Goal: Complete application form

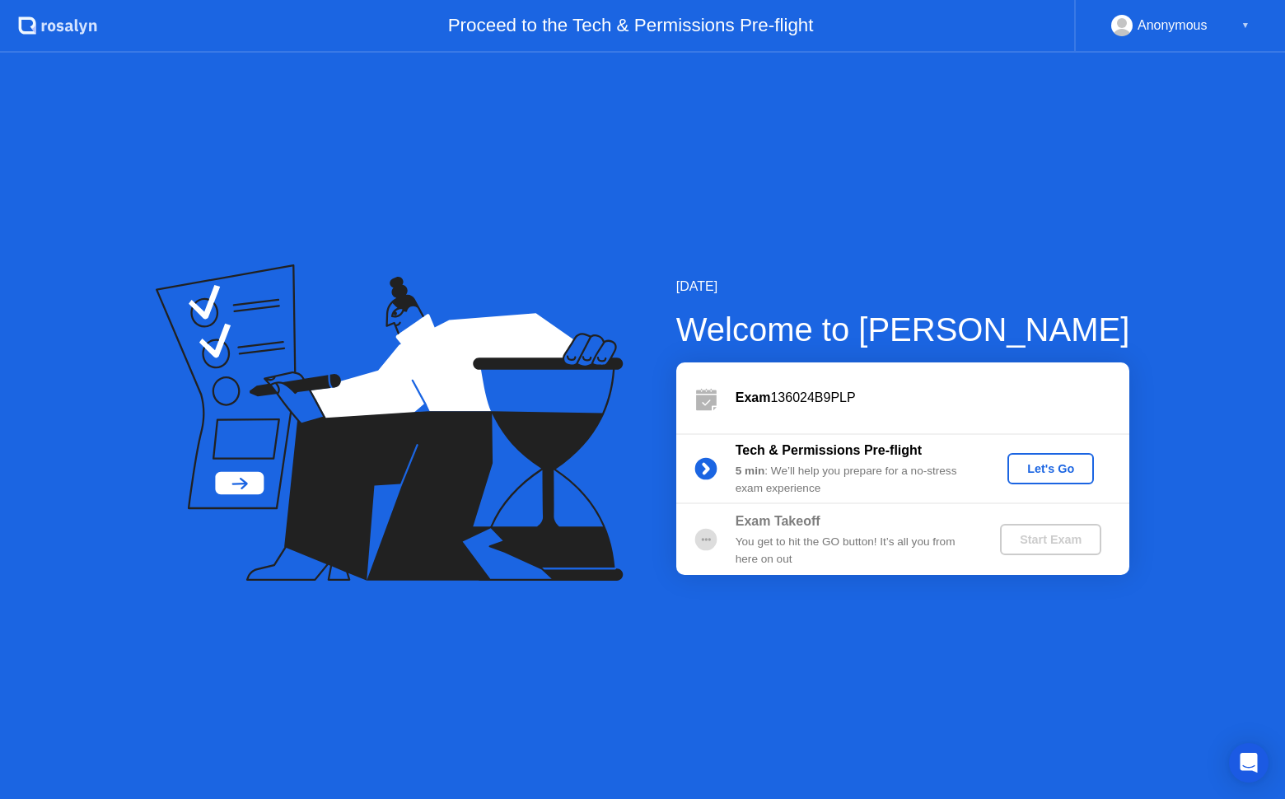
click at [1067, 468] on div "Let's Go" at bounding box center [1050, 468] width 73 height 13
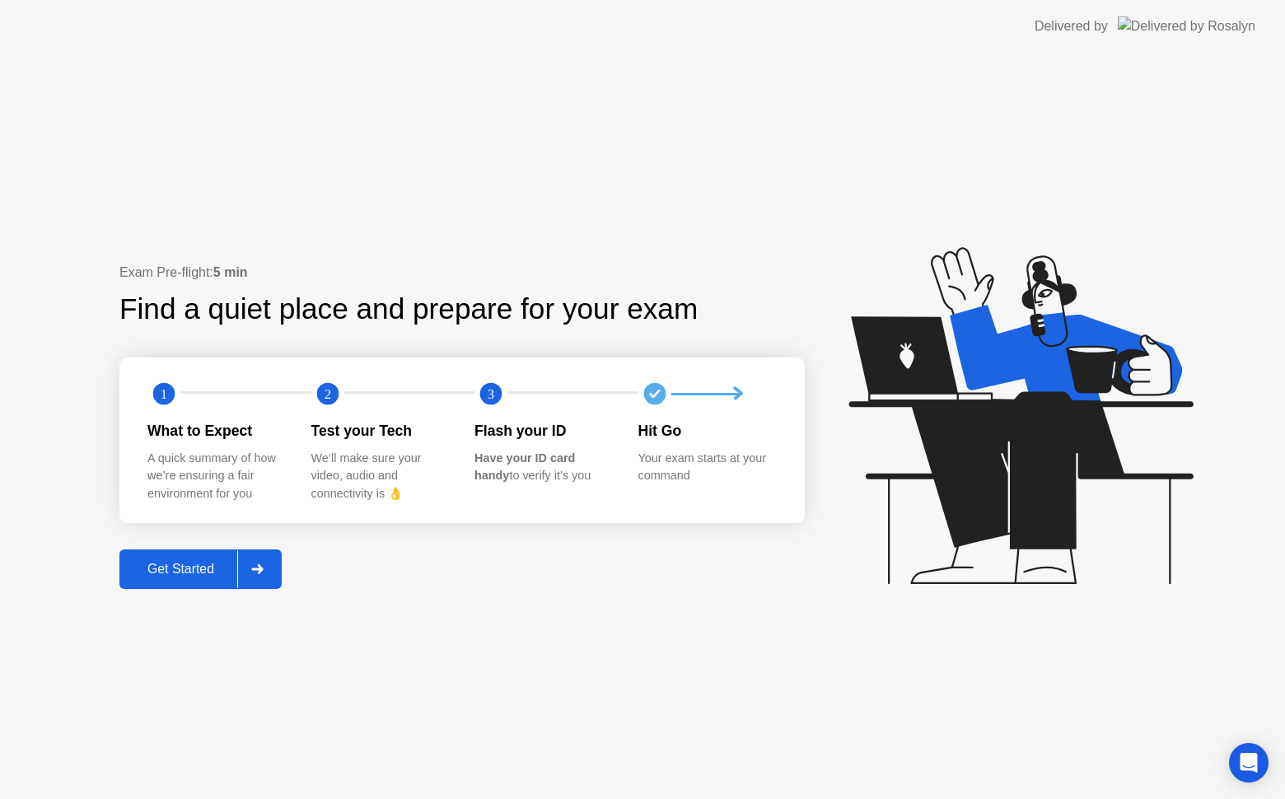
click at [171, 563] on div "Get Started" at bounding box center [180, 569] width 113 height 15
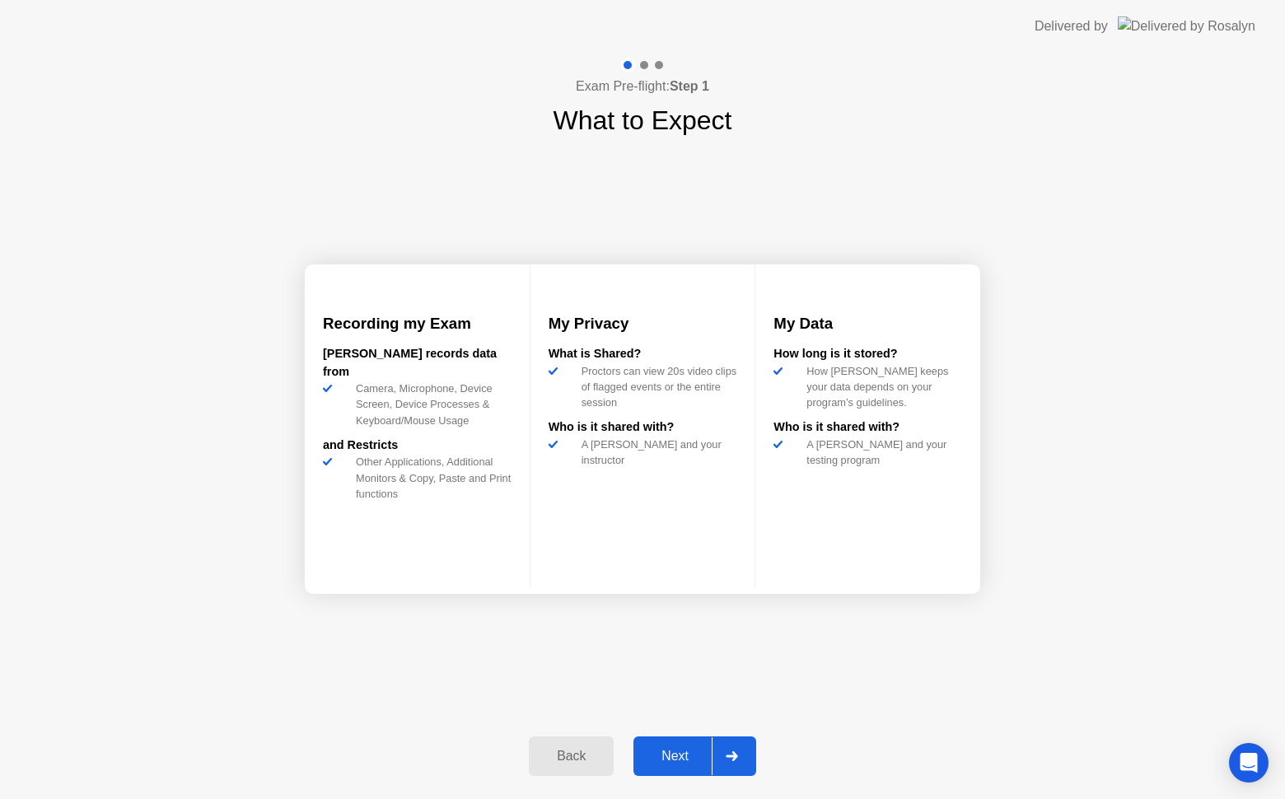
click at [656, 744] on button "Next" at bounding box center [694, 756] width 123 height 40
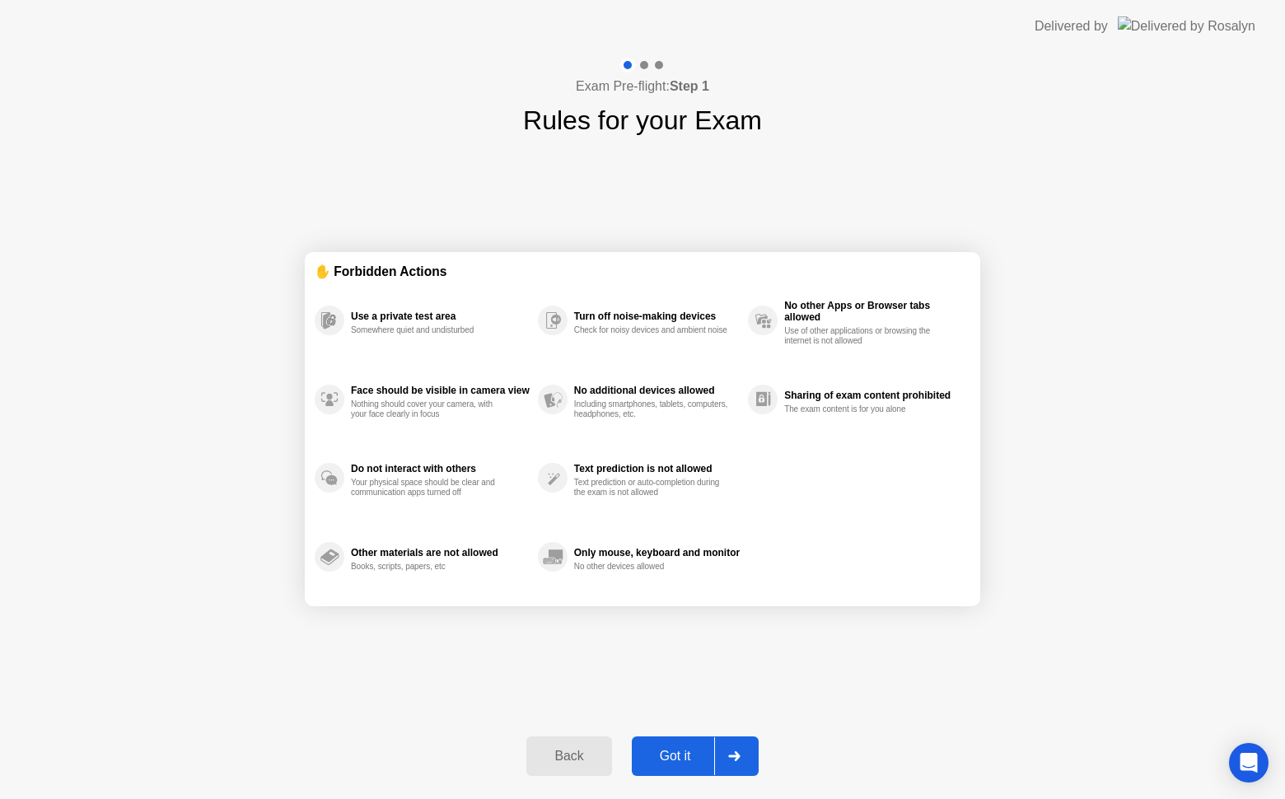
click at [663, 749] on div "Got it" at bounding box center [675, 756] width 77 height 15
select select "**********"
select select "*******"
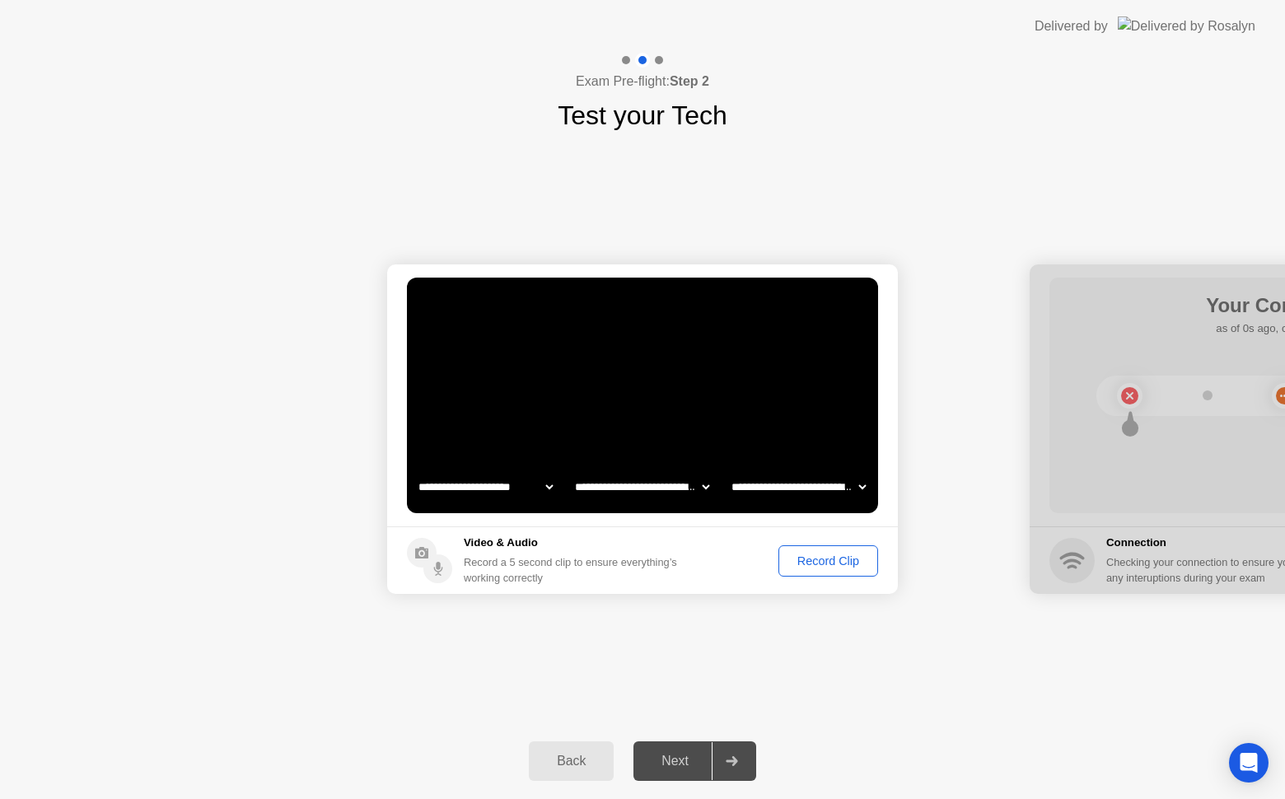
click at [828, 567] on div "Record Clip" at bounding box center [828, 560] width 88 height 13
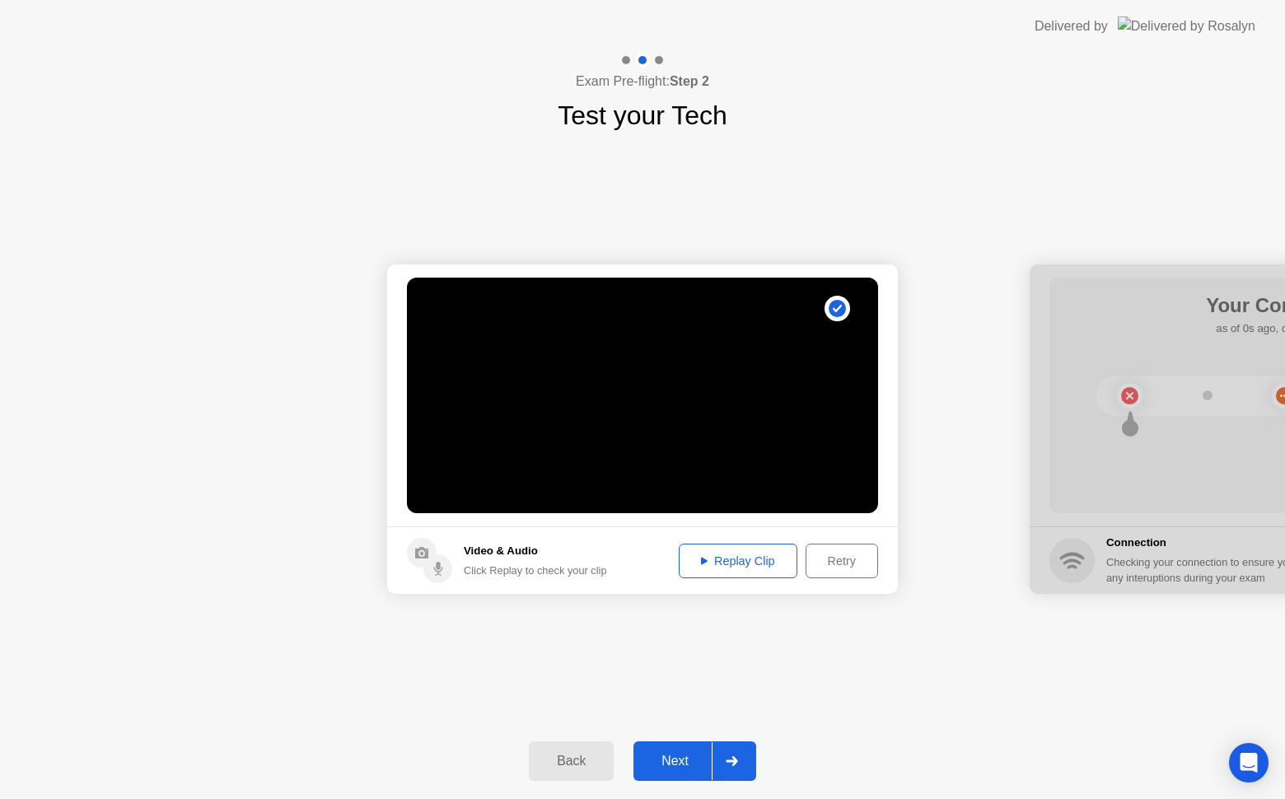
click at [722, 559] on div "Replay Clip" at bounding box center [737, 560] width 107 height 13
click at [663, 754] on div "Next" at bounding box center [674, 761] width 73 height 15
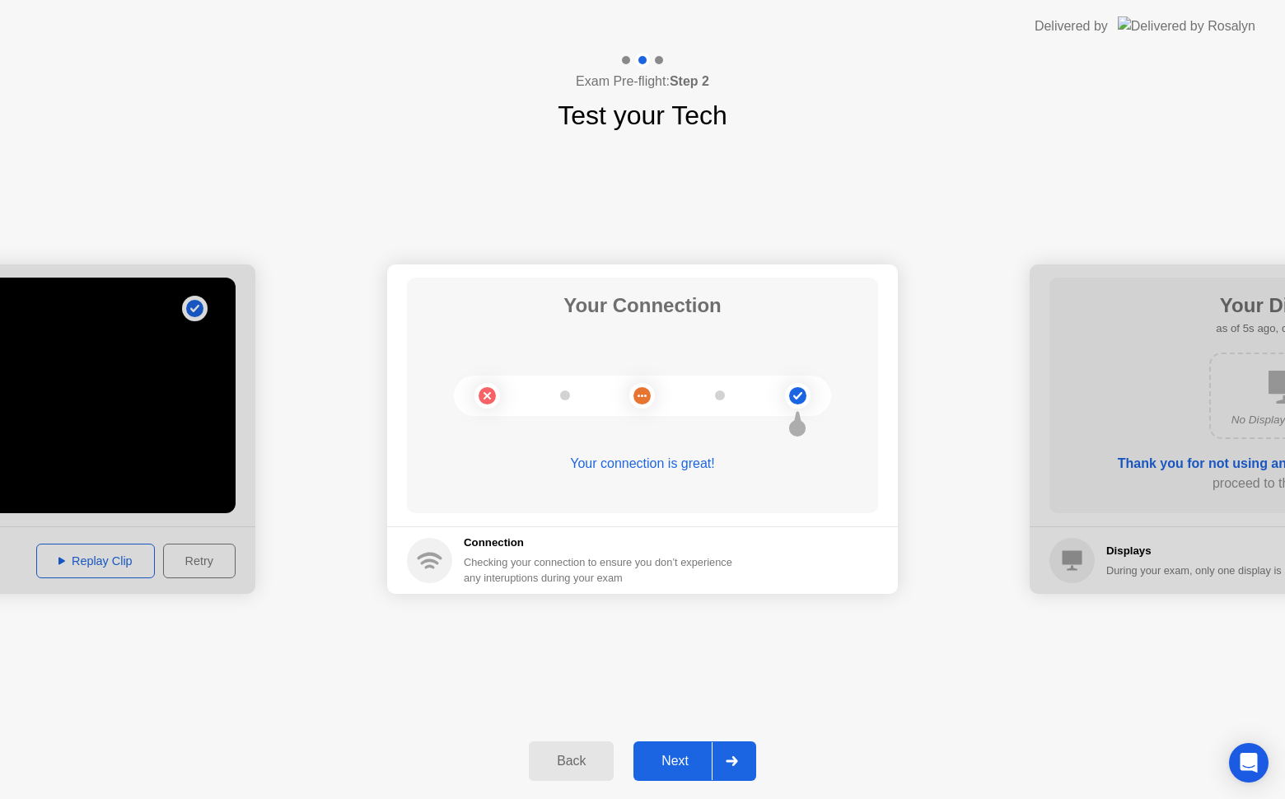
click at [668, 760] on div "Next" at bounding box center [674, 761] width 73 height 15
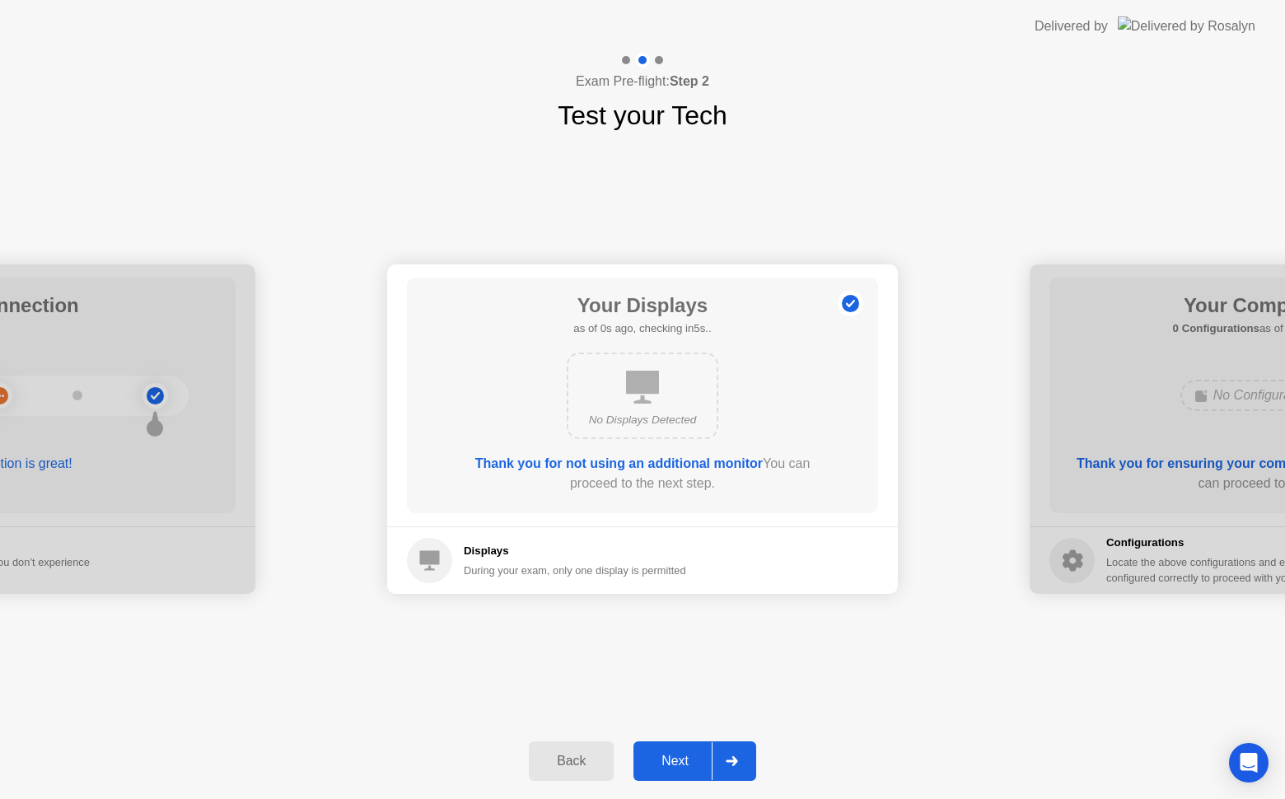
click at [668, 760] on div "Next" at bounding box center [674, 761] width 73 height 15
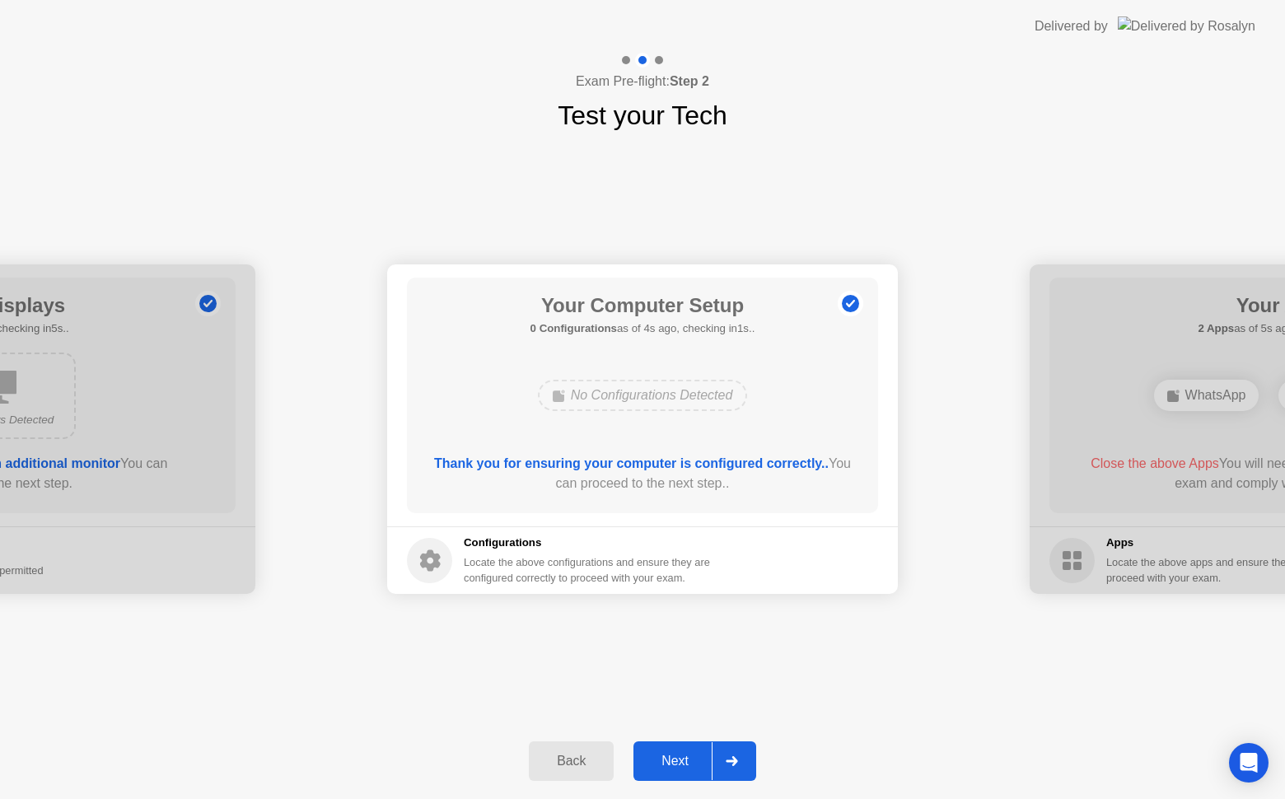
click at [668, 760] on div "Next" at bounding box center [674, 761] width 73 height 15
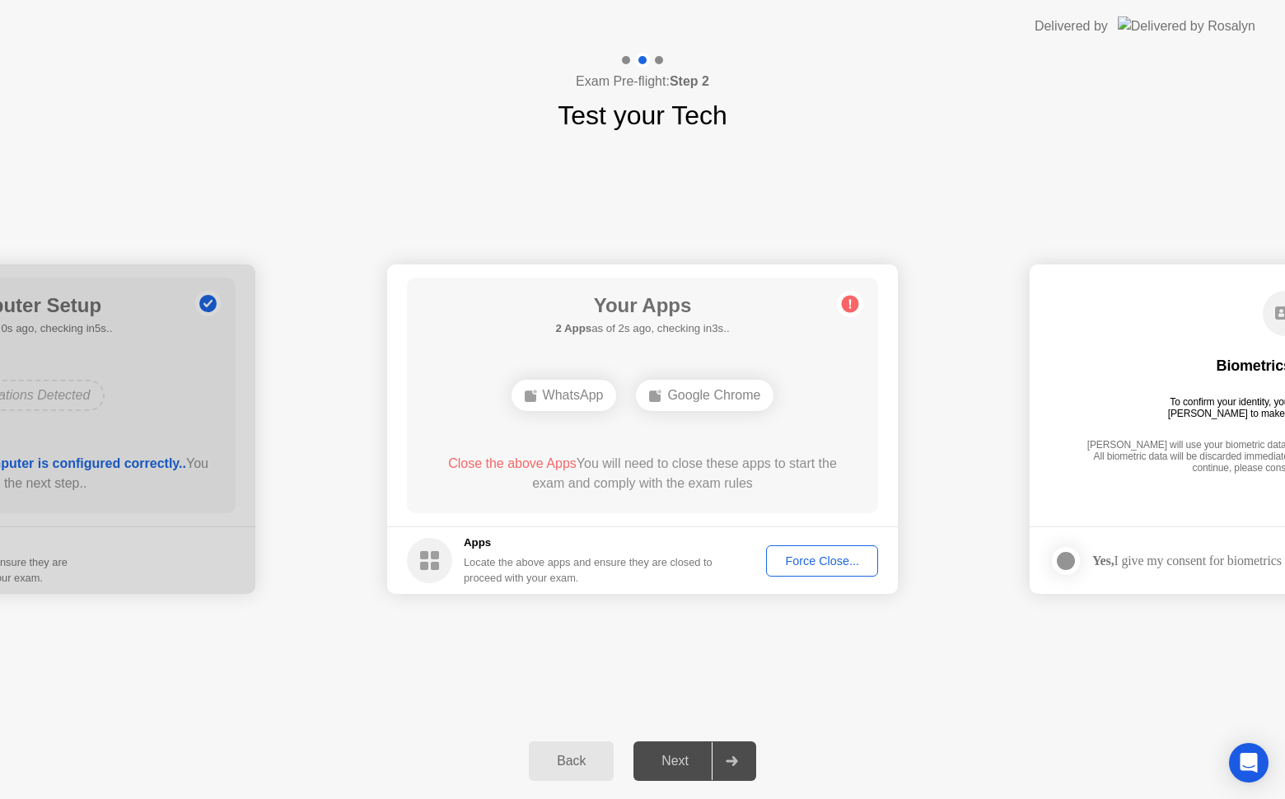
click at [815, 570] on button "Force Close..." at bounding box center [822, 560] width 112 height 31
click at [808, 557] on div "Force Close..." at bounding box center [822, 560] width 100 height 13
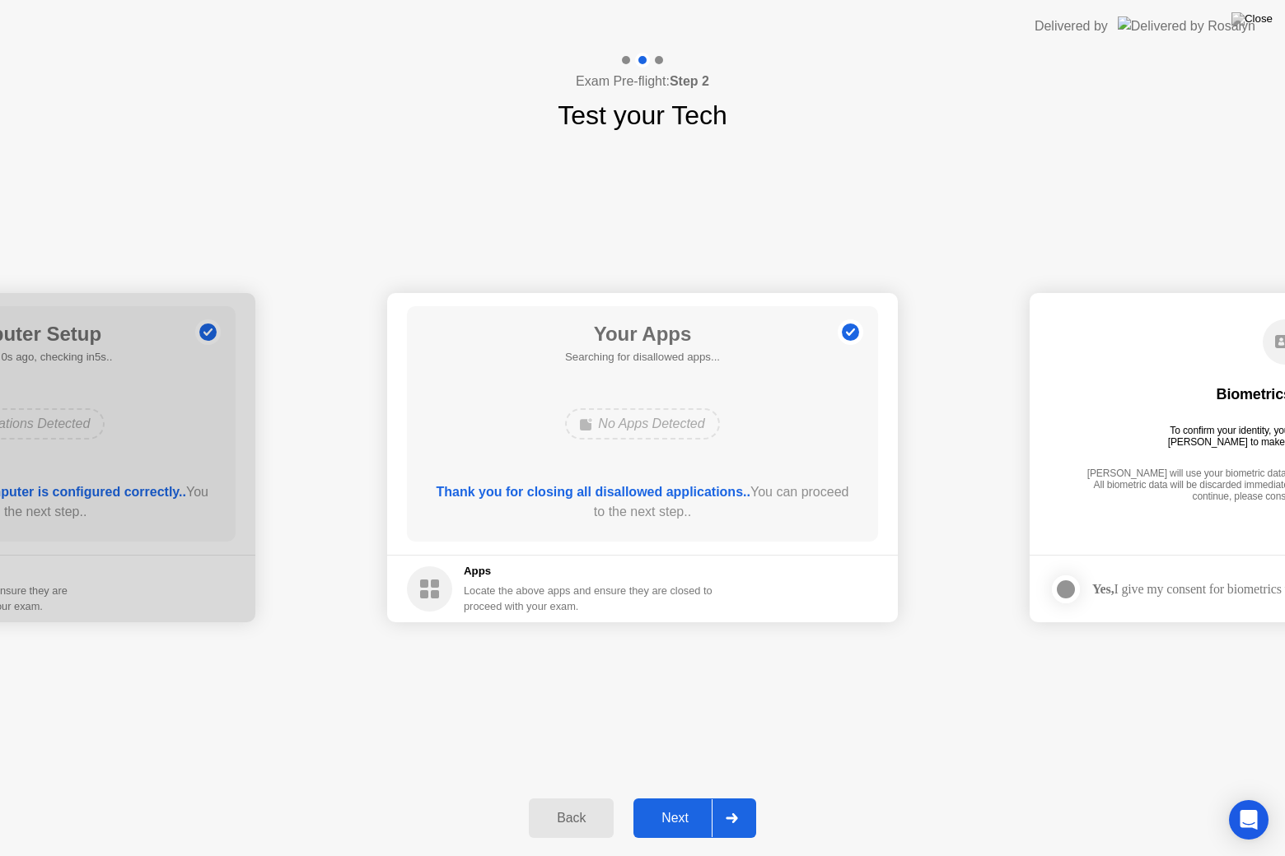
click at [670, 798] on div "Next" at bounding box center [674, 818] width 73 height 15
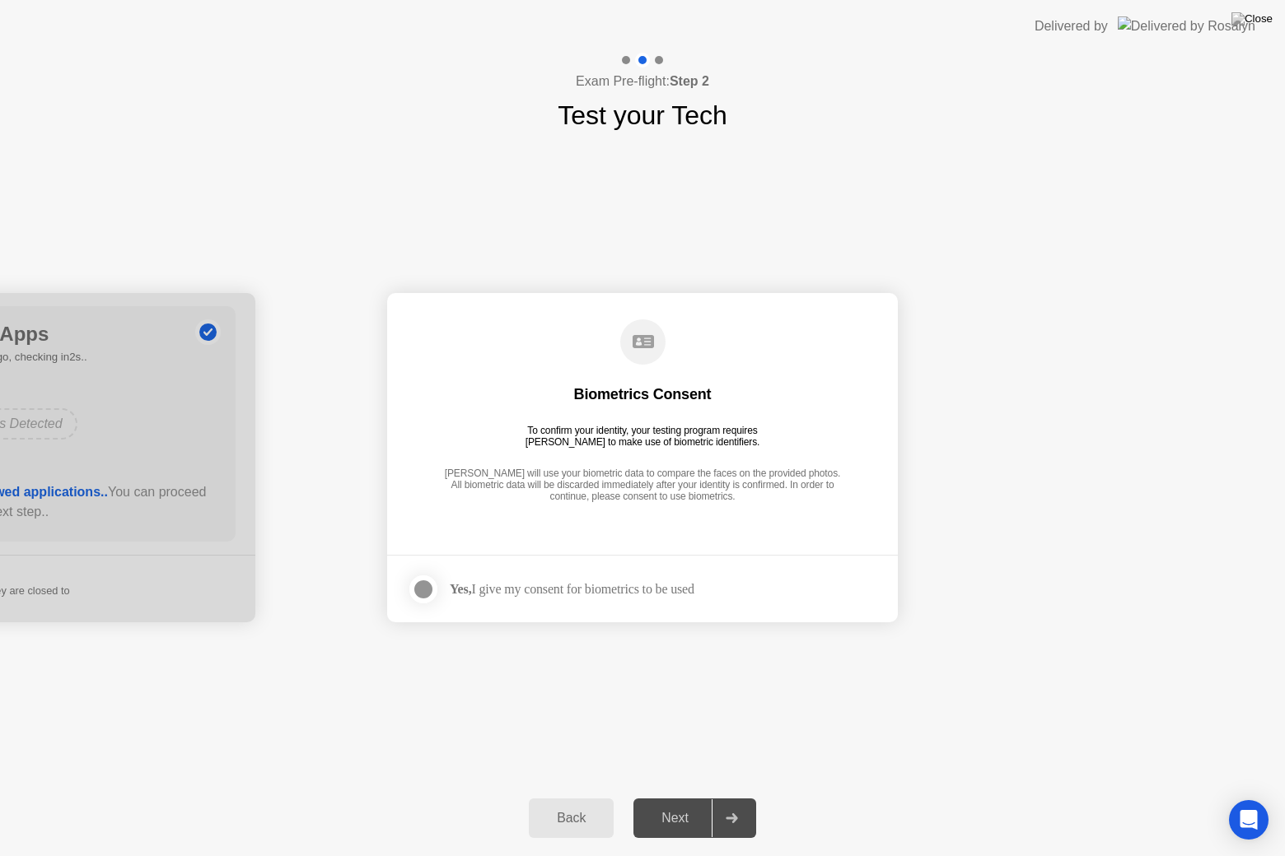
click at [430, 589] on div at bounding box center [423, 590] width 20 height 20
click at [670, 798] on div "Next" at bounding box center [674, 818] width 73 height 15
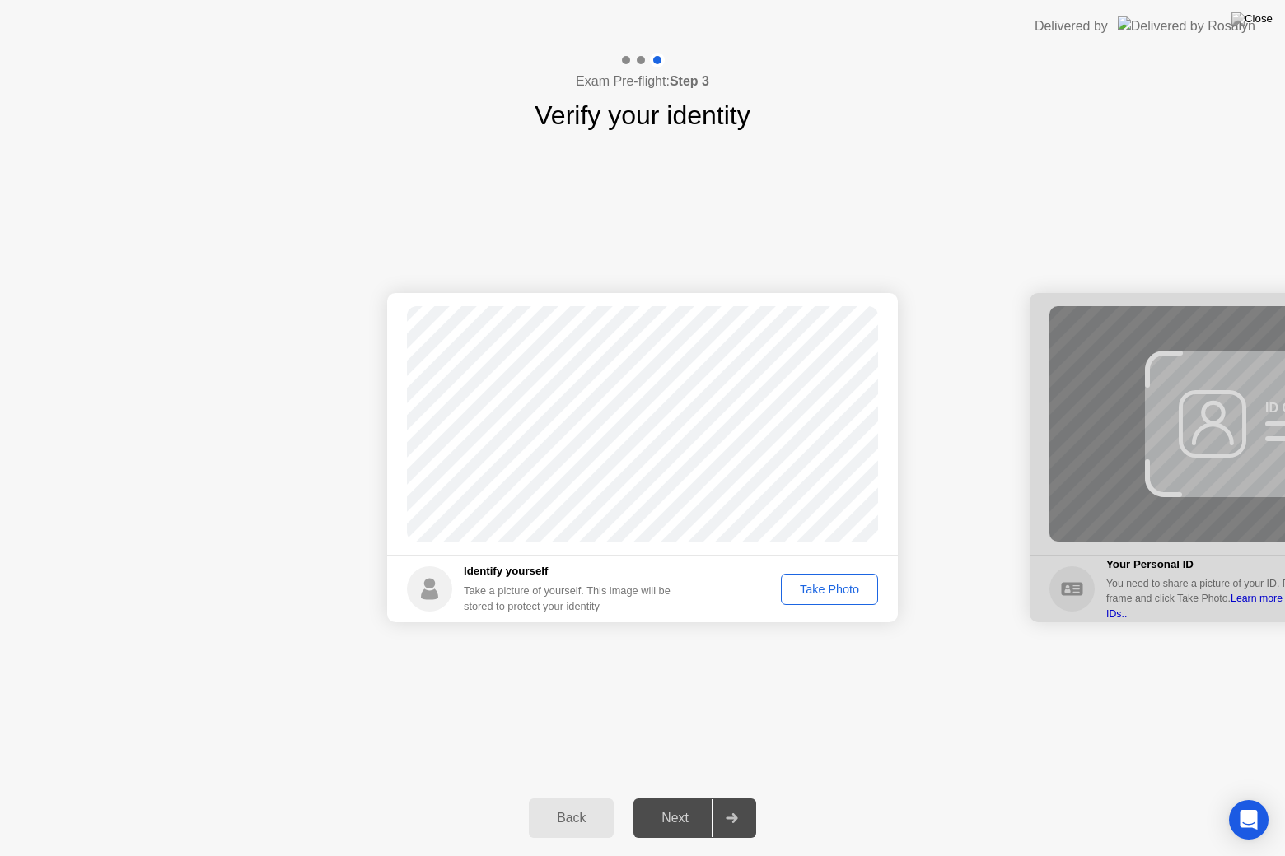
click at [828, 586] on div "Take Photo" at bounding box center [829, 589] width 86 height 13
click at [679, 798] on button "Next" at bounding box center [694, 819] width 123 height 40
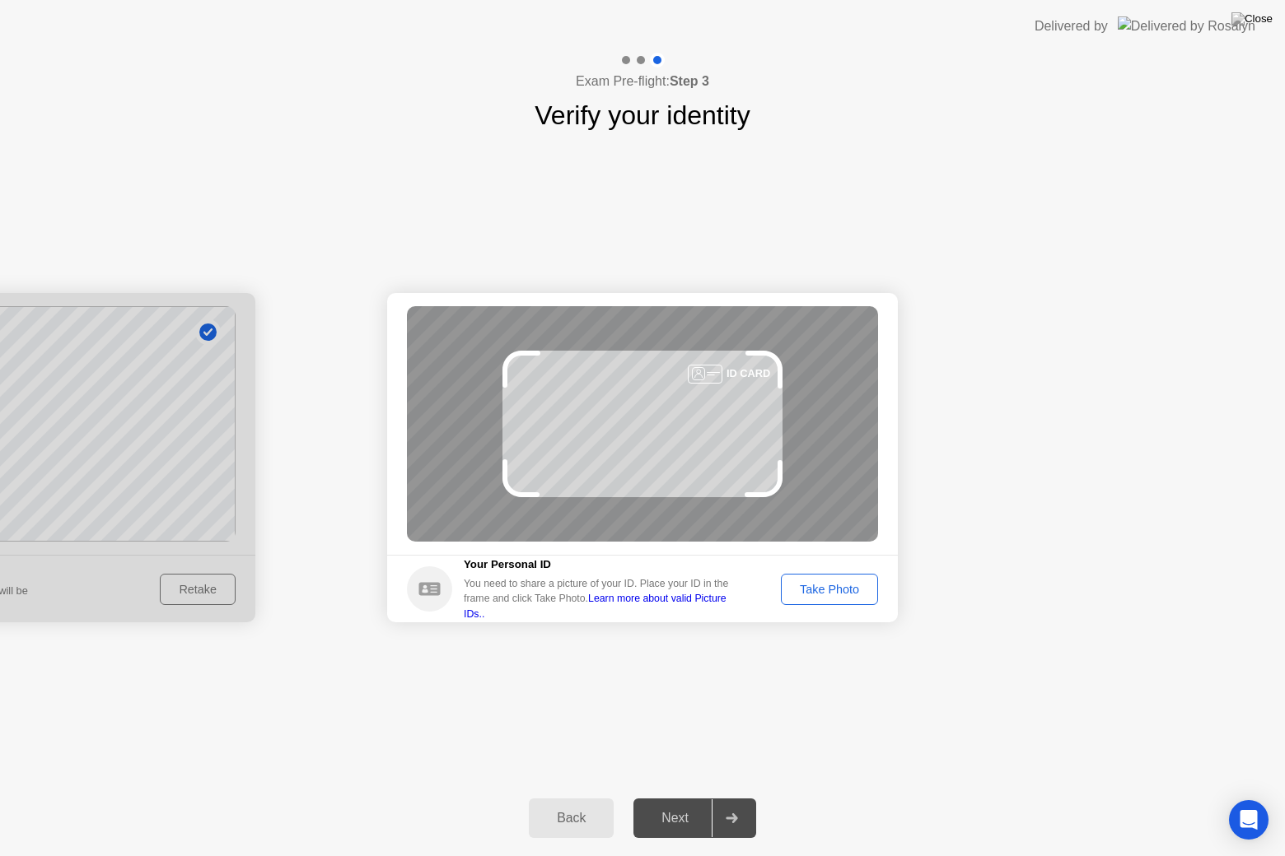
click at [834, 586] on div "Take Photo" at bounding box center [829, 589] width 86 height 13
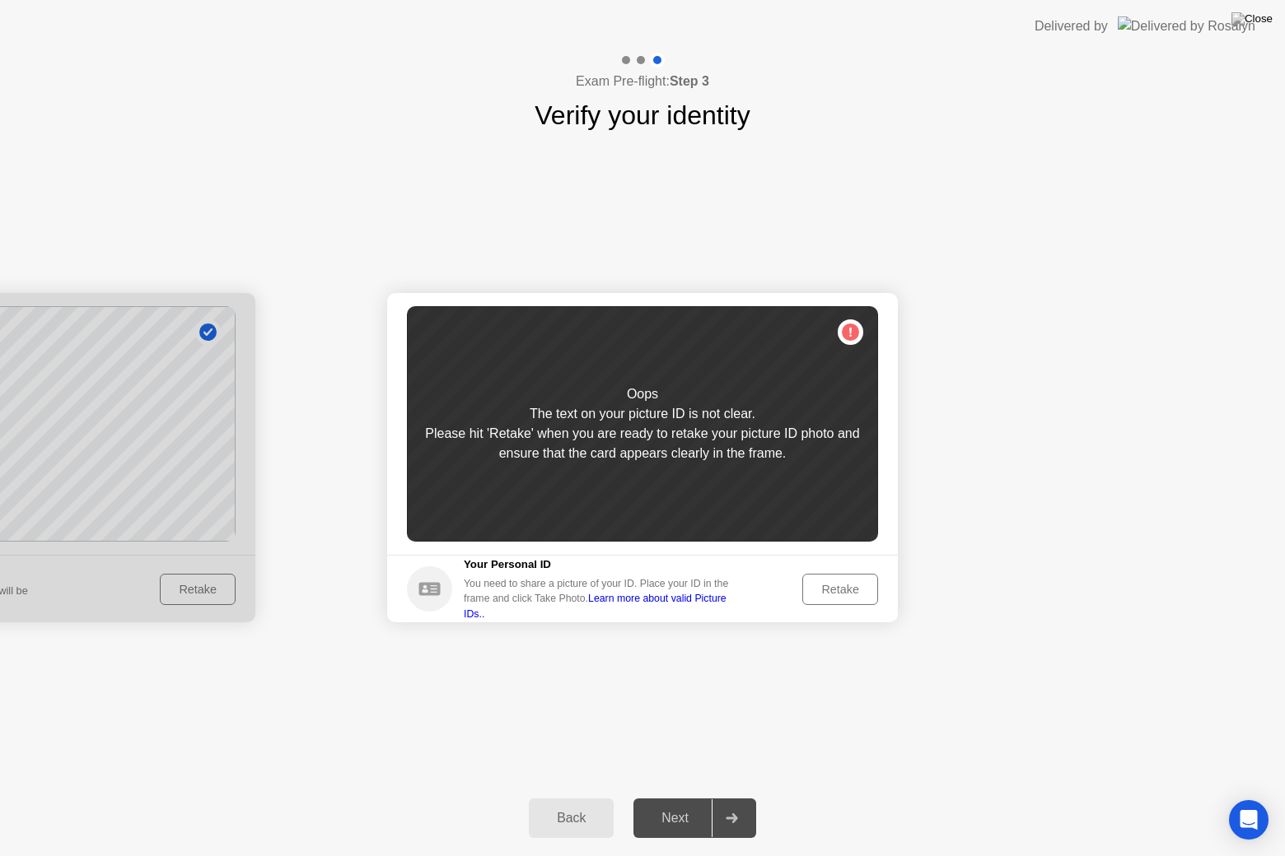
click at [834, 586] on div "Retake" at bounding box center [840, 589] width 64 height 13
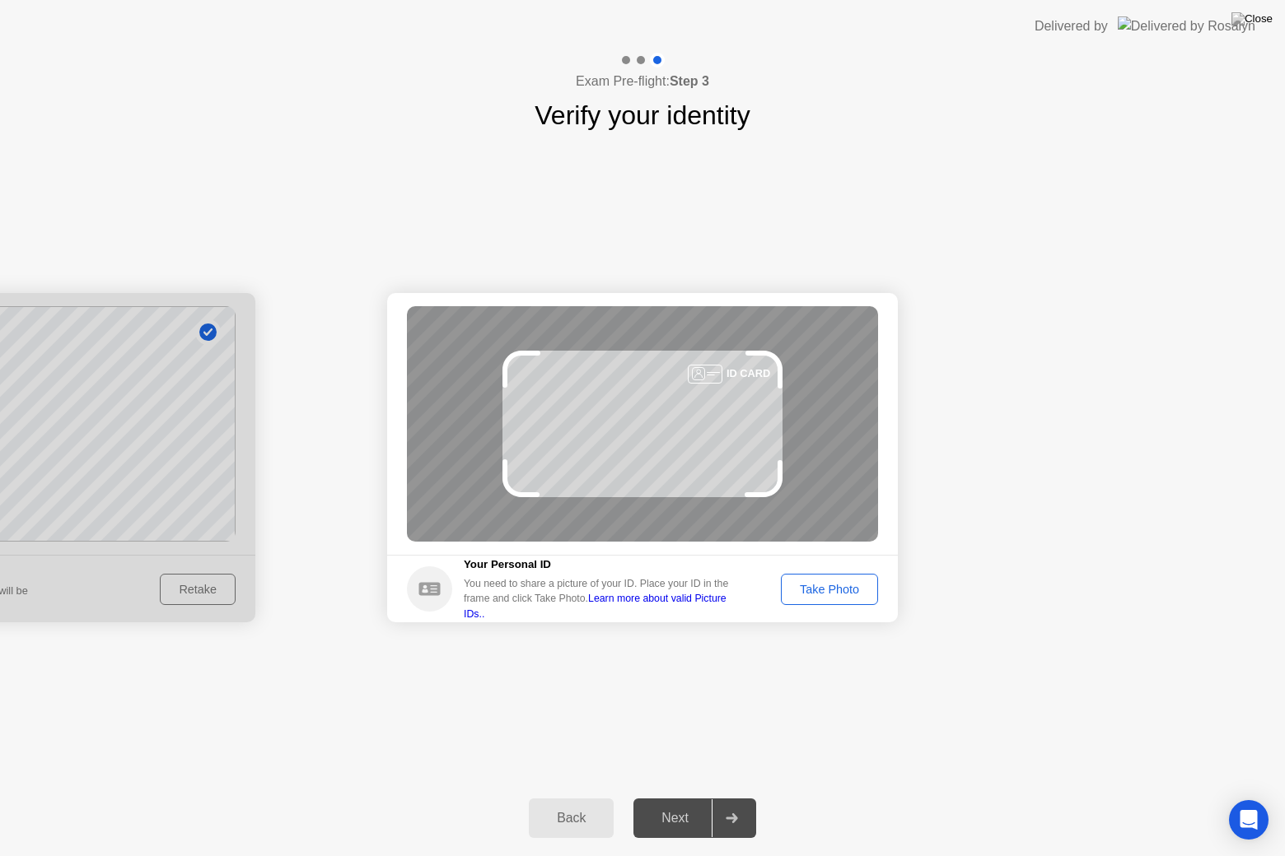
click at [834, 586] on div "Take Photo" at bounding box center [829, 589] width 86 height 13
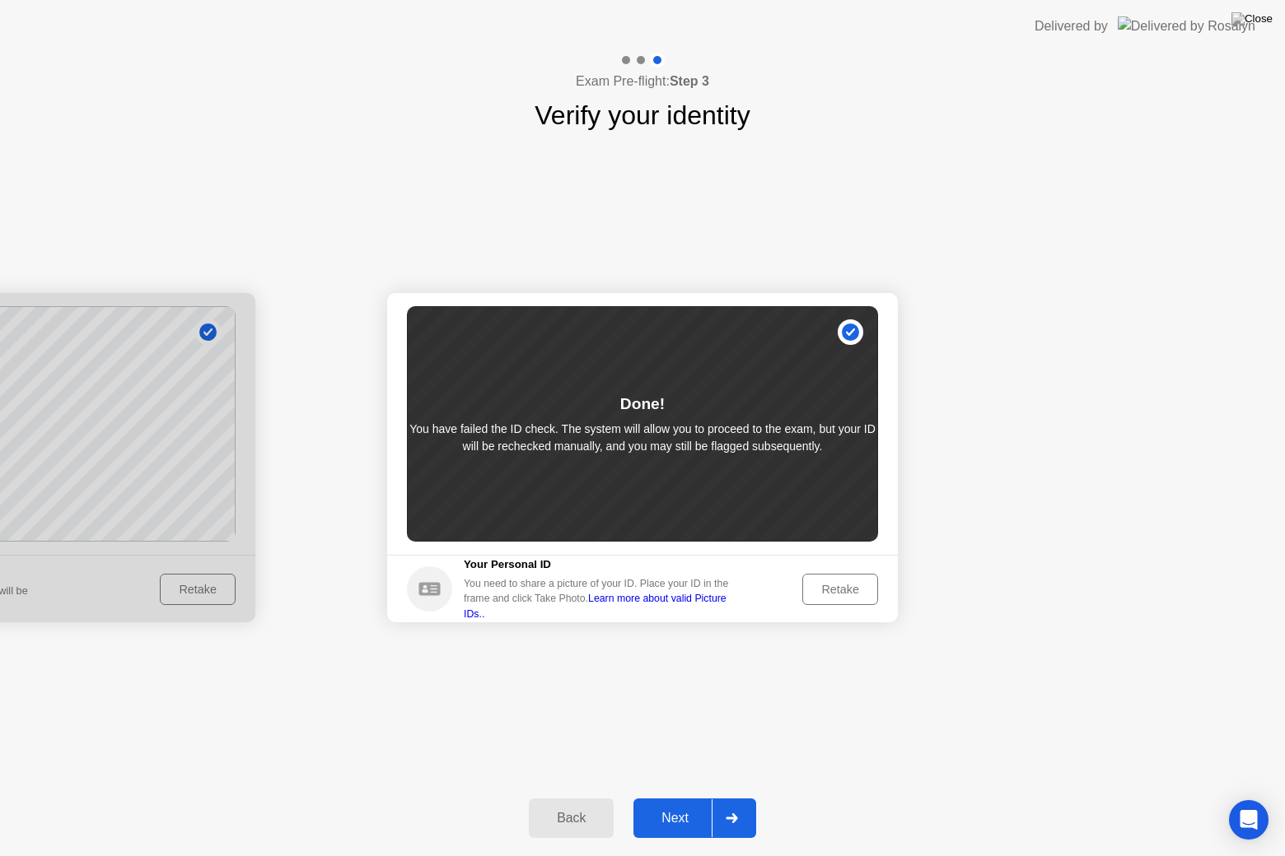
click at [834, 586] on div "Retake" at bounding box center [840, 589] width 64 height 13
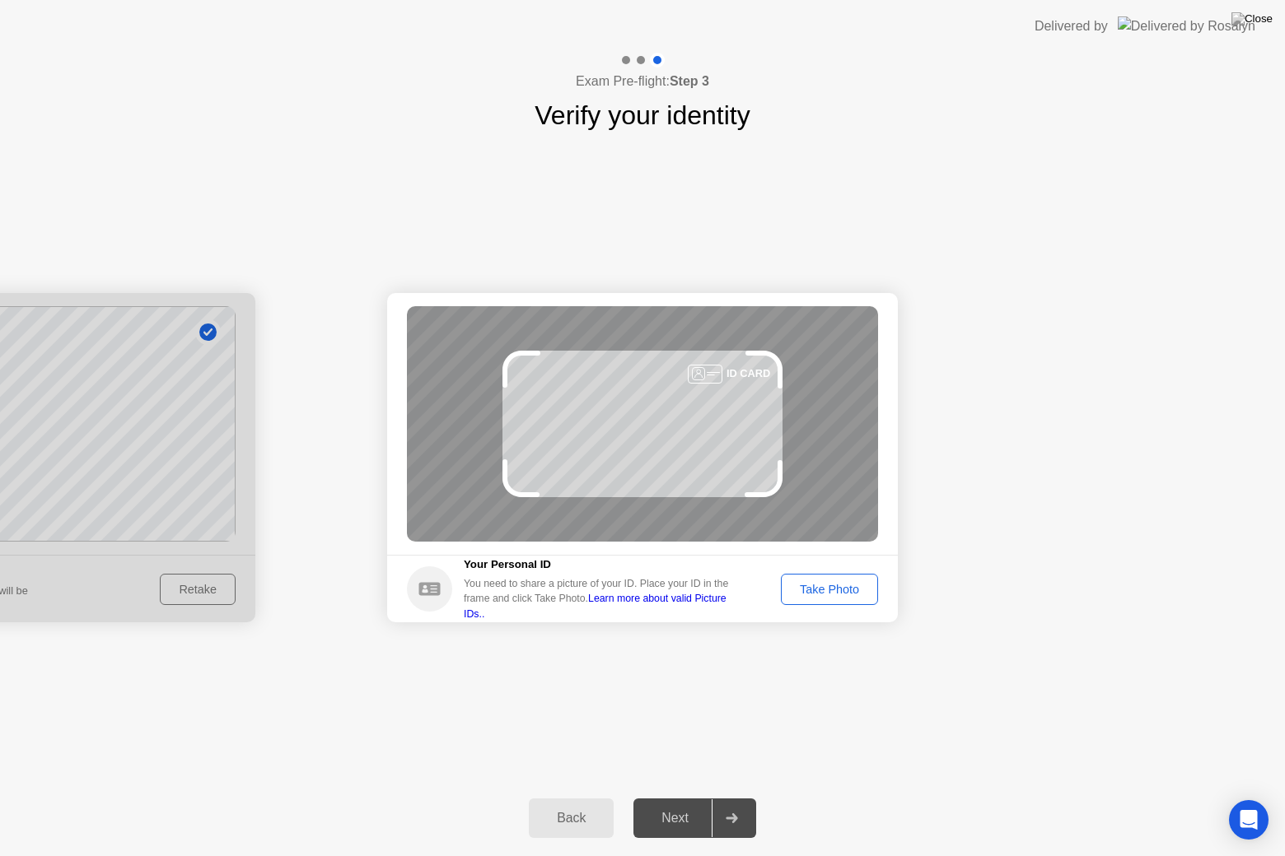
click at [834, 586] on div "Take Photo" at bounding box center [829, 589] width 86 height 13
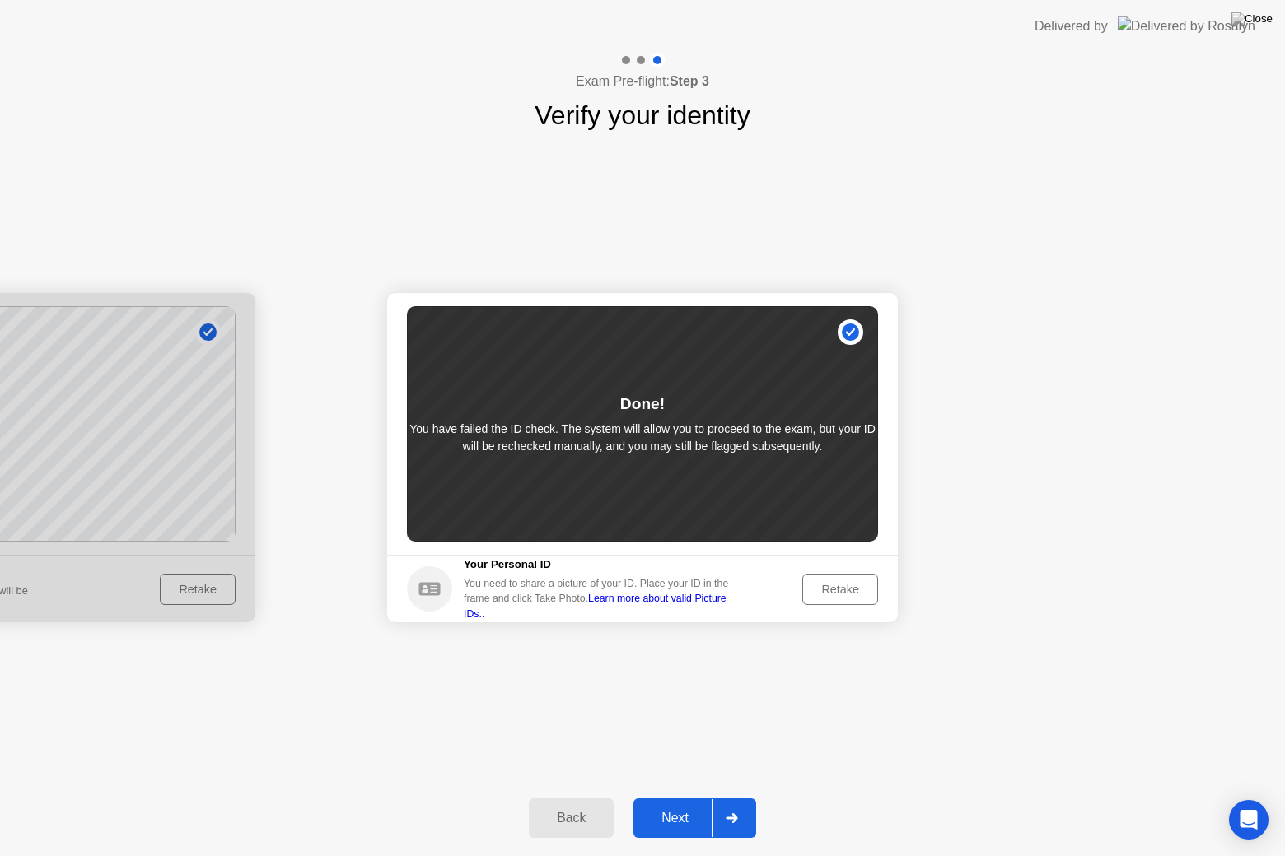
click at [678, 798] on div "Next" at bounding box center [674, 818] width 73 height 15
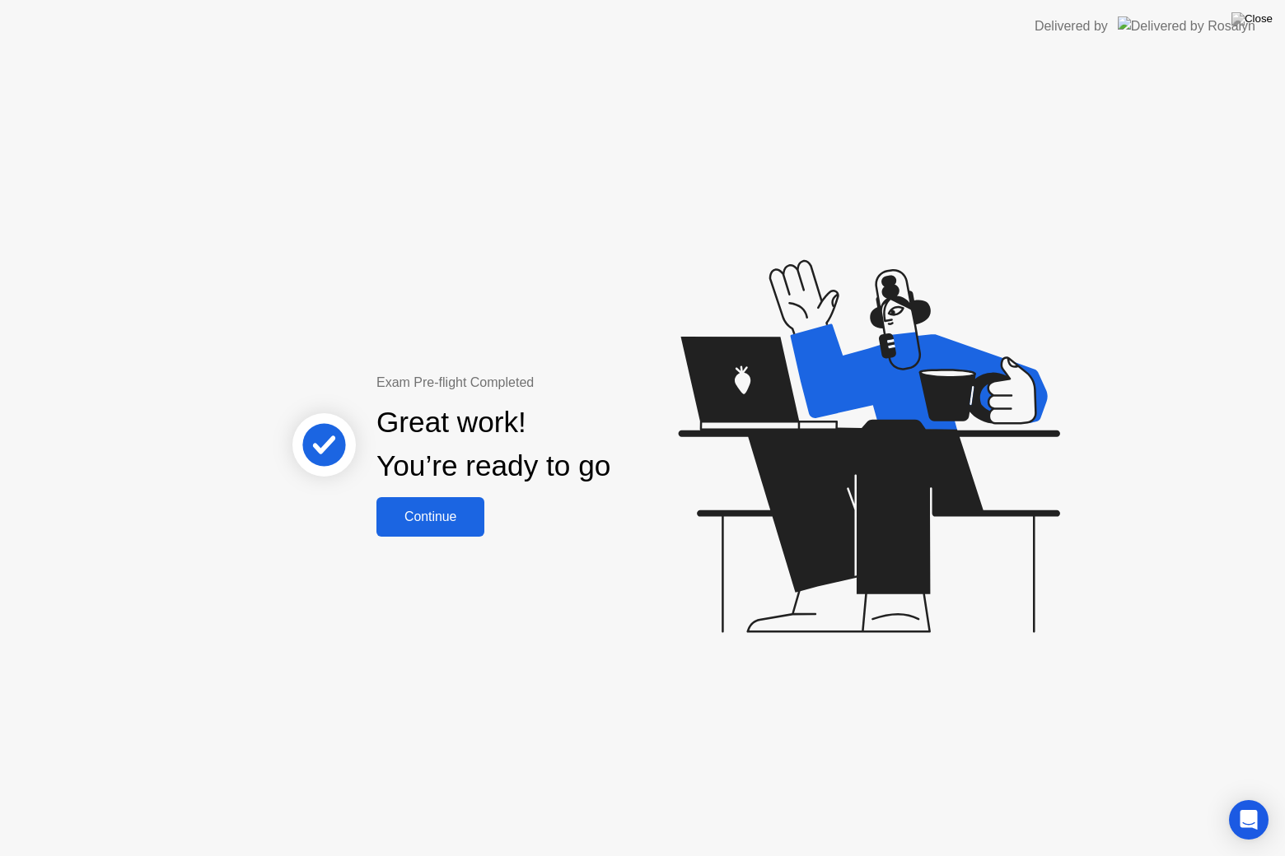
click at [446, 518] on div "Continue" at bounding box center [430, 517] width 98 height 15
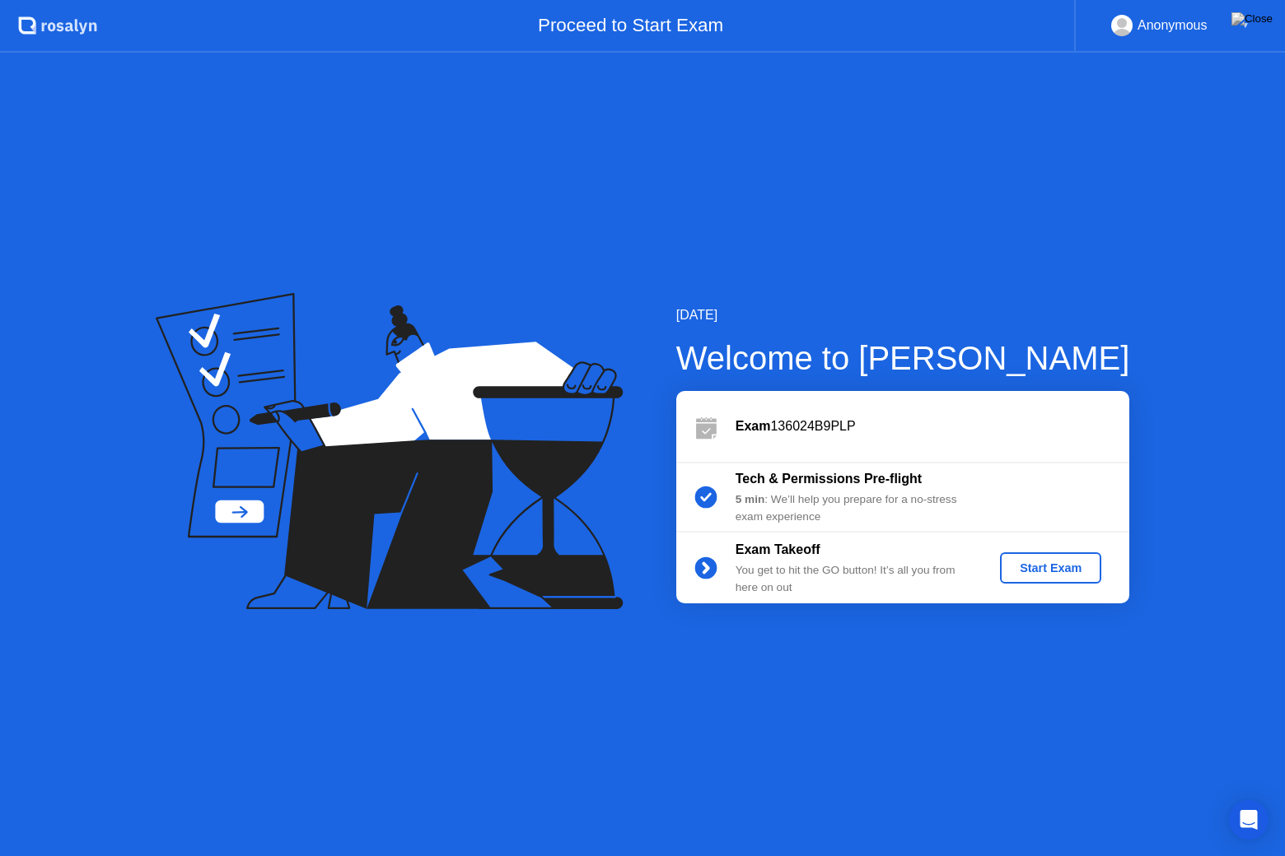
click at [1055, 570] on div "Start Exam" at bounding box center [1050, 568] width 88 height 13
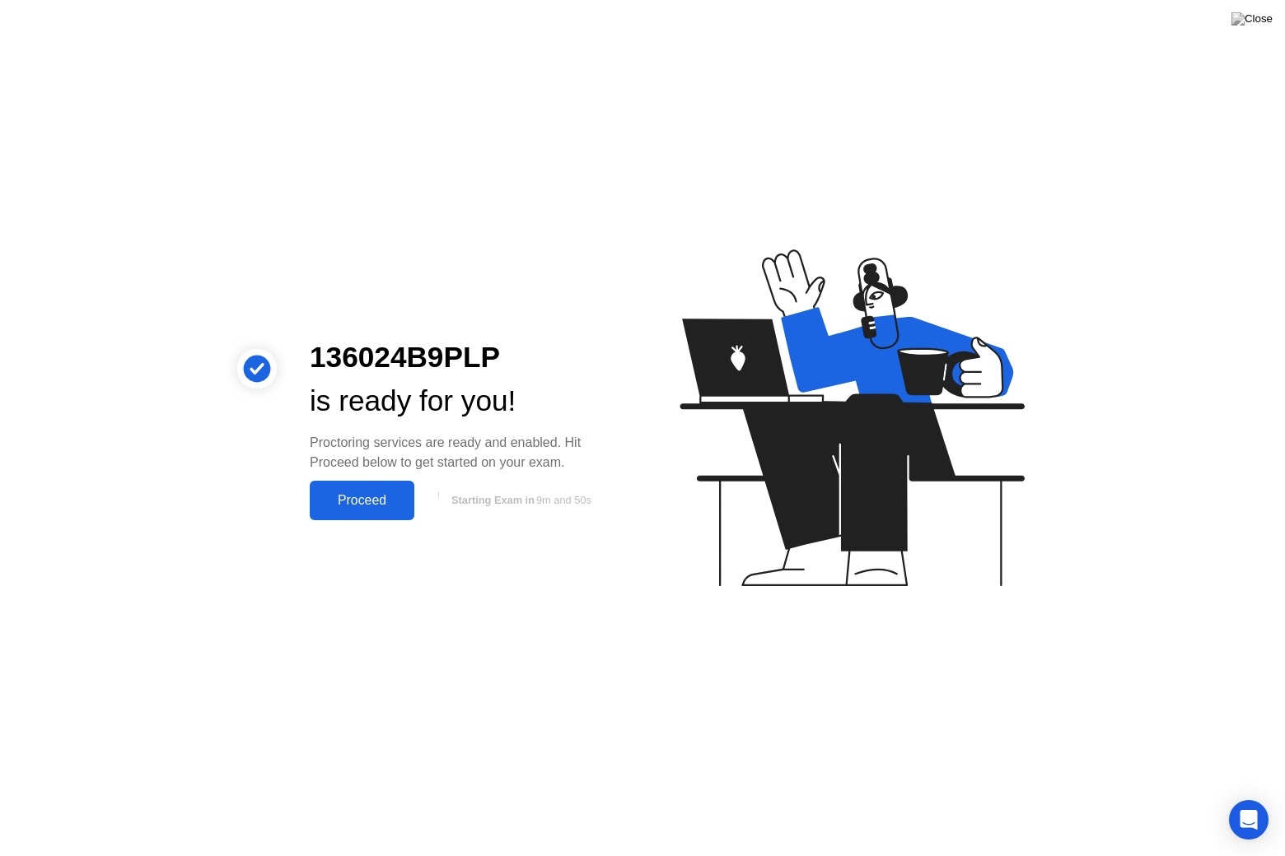
click at [367, 496] on div "Proceed" at bounding box center [362, 500] width 95 height 15
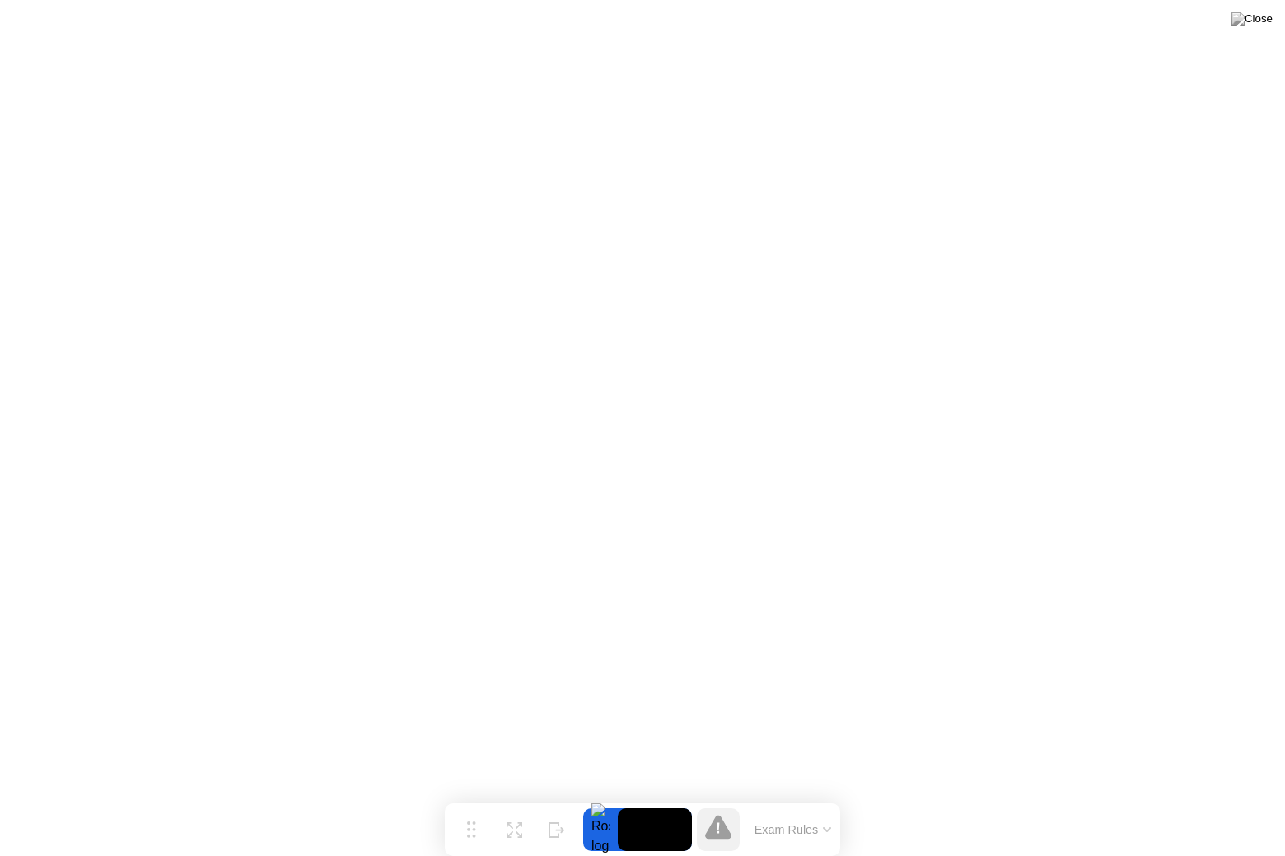
click at [812, 798] on button "Exam Rules" at bounding box center [792, 830] width 87 height 15
